Goal: Task Accomplishment & Management: Manage account settings

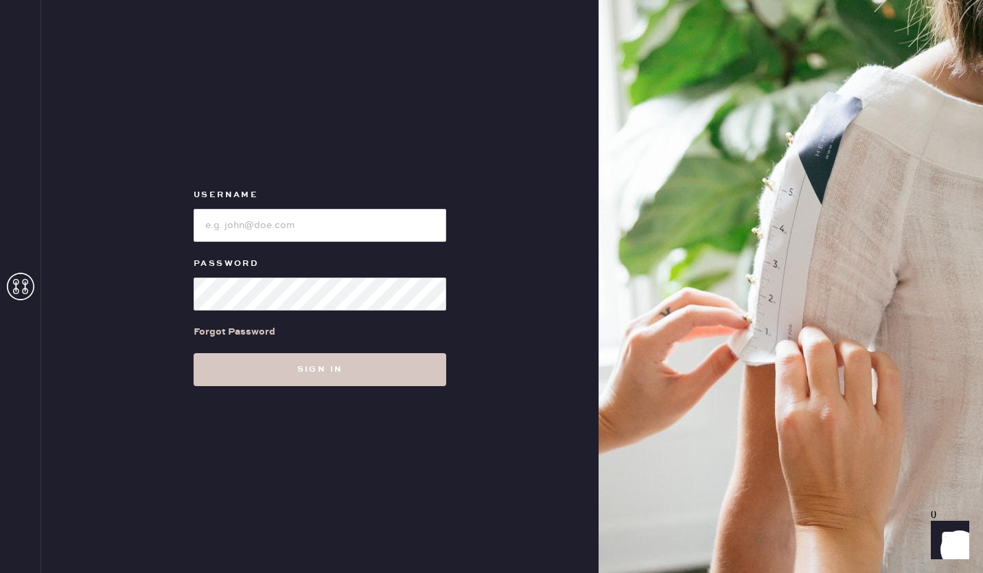
click at [961, 59] on img at bounding box center [791, 286] width 385 height 573
click at [623, 187] on img at bounding box center [791, 286] width 385 height 573
click at [341, 228] on input "loginName" at bounding box center [320, 225] width 253 height 33
click at [295, 225] on input "loginName" at bounding box center [320, 225] width 253 height 33
type input "Andis@"
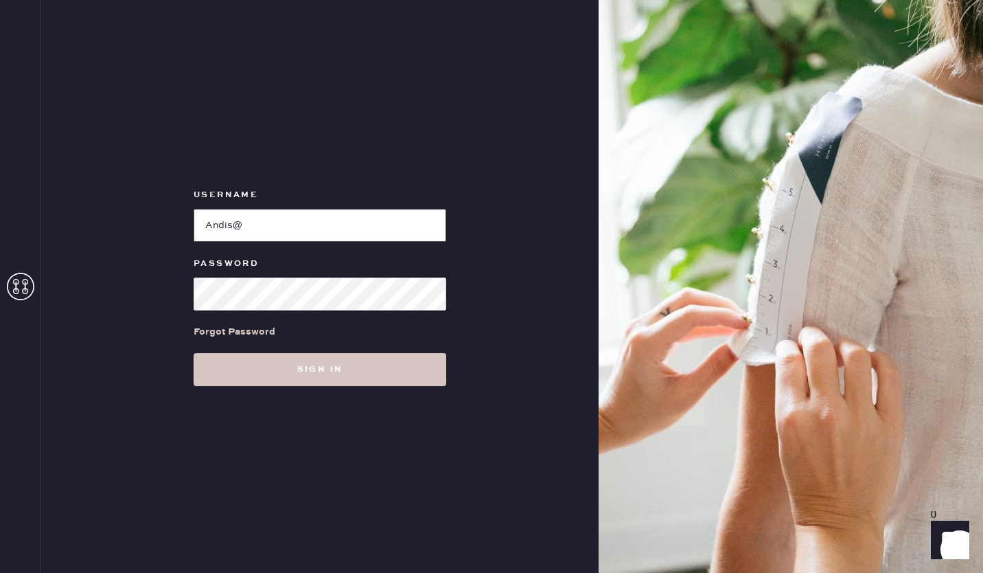
click at [472, 179] on div "Username Password Forgot Password Sign in" at bounding box center [320, 286] width 558 height 573
click at [115, 224] on div "Username Password Forgot Password Sign in" at bounding box center [320, 286] width 558 height 573
click at [894, 162] on img at bounding box center [791, 286] width 385 height 573
